Goal: Go to known website: Access a specific website the user already knows

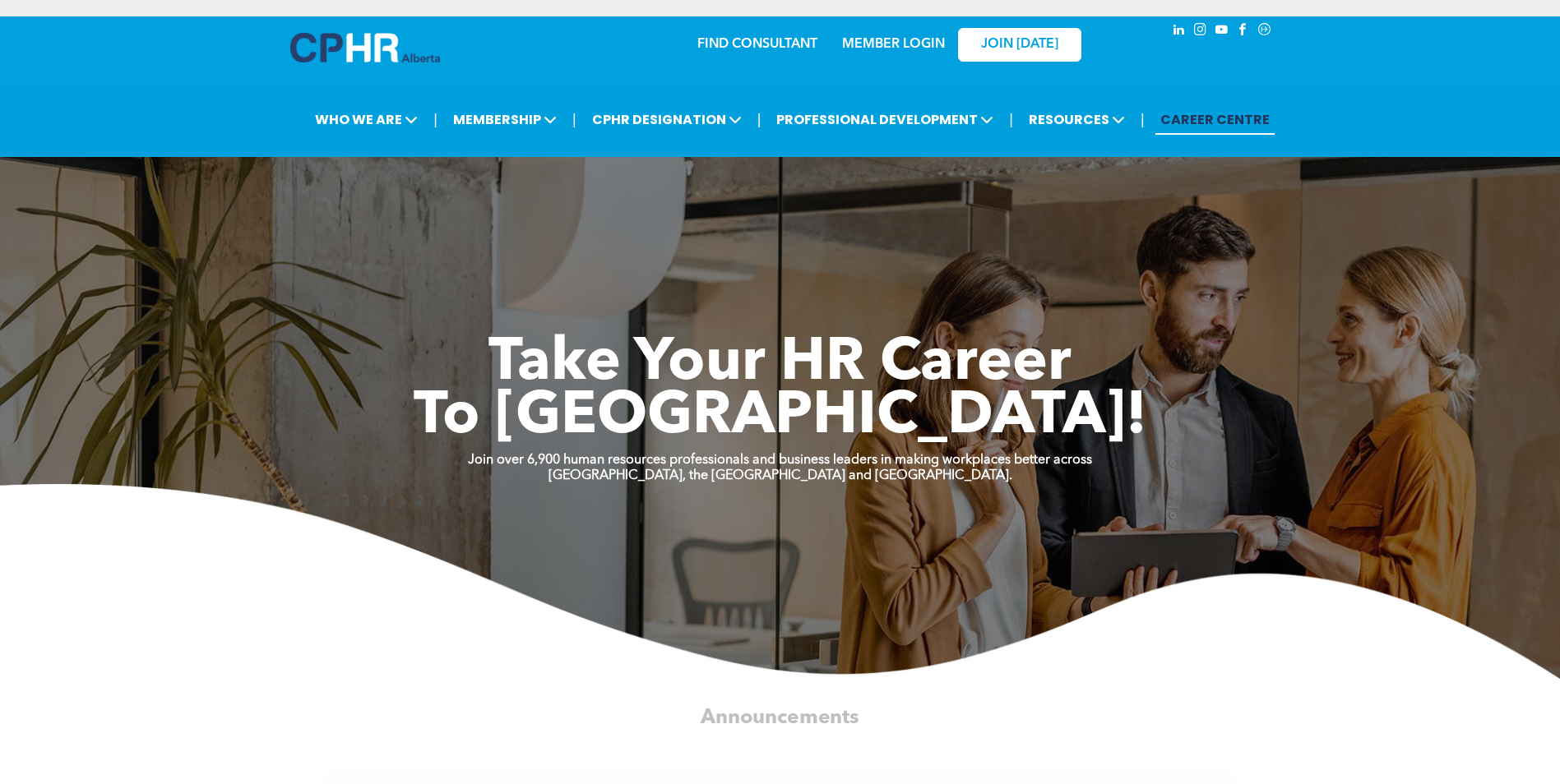
click at [887, 40] on link "MEMBER LOGIN" at bounding box center [894, 44] width 103 height 13
click at [900, 43] on link "MEMBER LOGIN" at bounding box center [894, 44] width 103 height 13
click at [847, 41] on link "MEMBER LOGIN" at bounding box center [894, 44] width 103 height 13
click at [873, 40] on link "MEMBER LOGIN" at bounding box center [894, 44] width 103 height 13
